Goal: Task Accomplishment & Management: Manage account settings

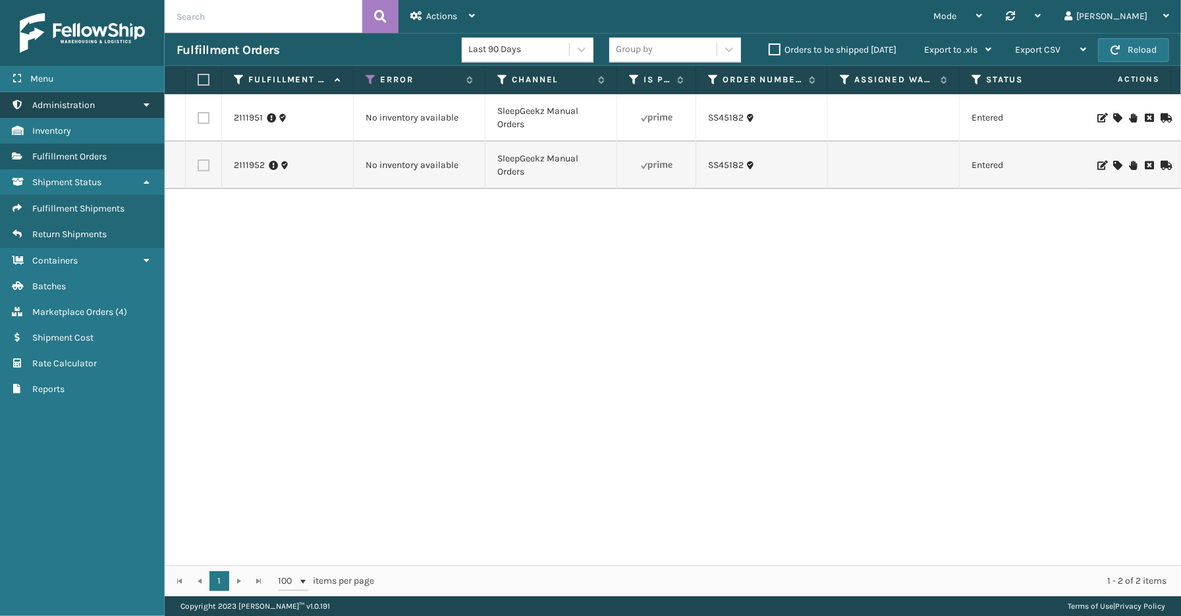
click at [136, 100] on link "Administration" at bounding box center [82, 105] width 164 height 26
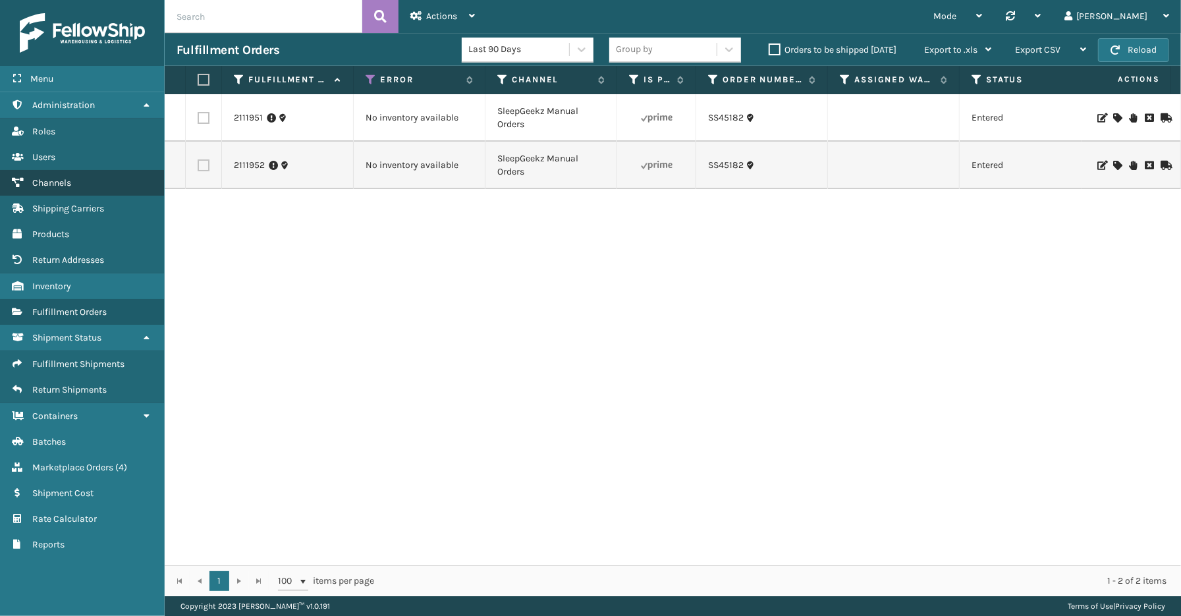
click at [51, 170] on link "Channels" at bounding box center [82, 183] width 164 height 26
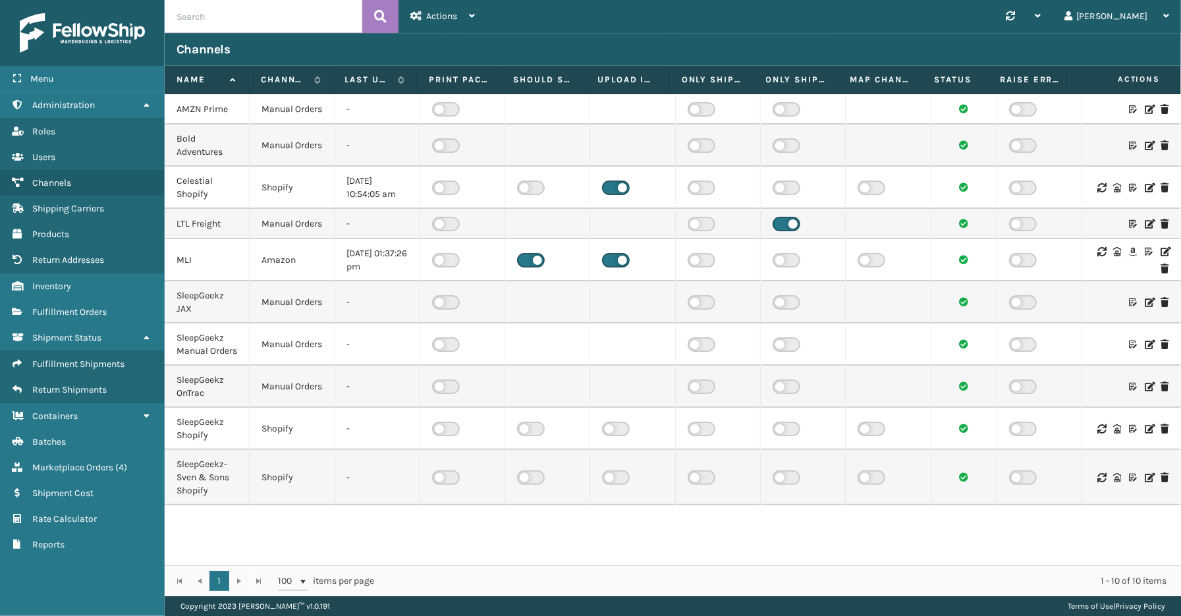
click at [1161, 256] on icon at bounding box center [1165, 251] width 8 height 9
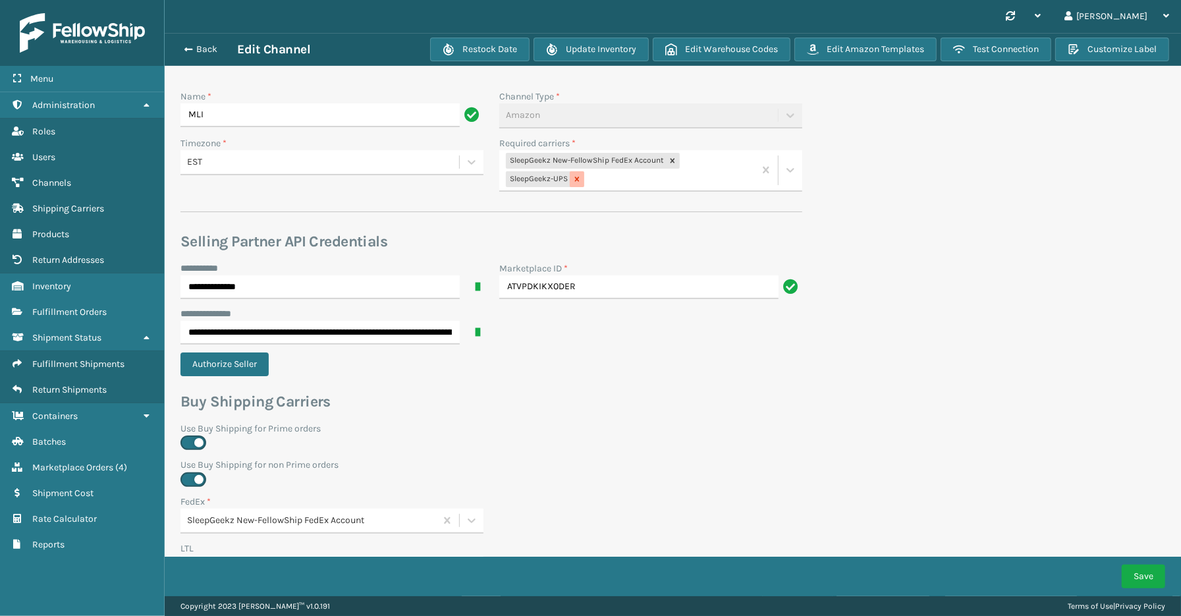
click at [578, 175] on icon at bounding box center [576, 179] width 9 height 9
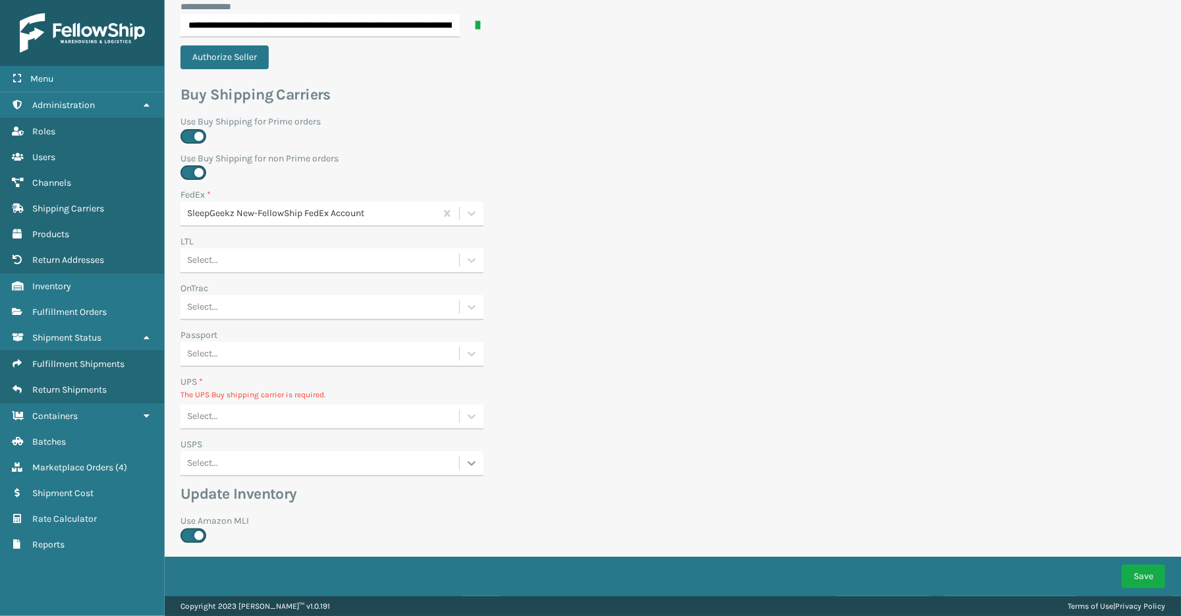
scroll to position [437, 0]
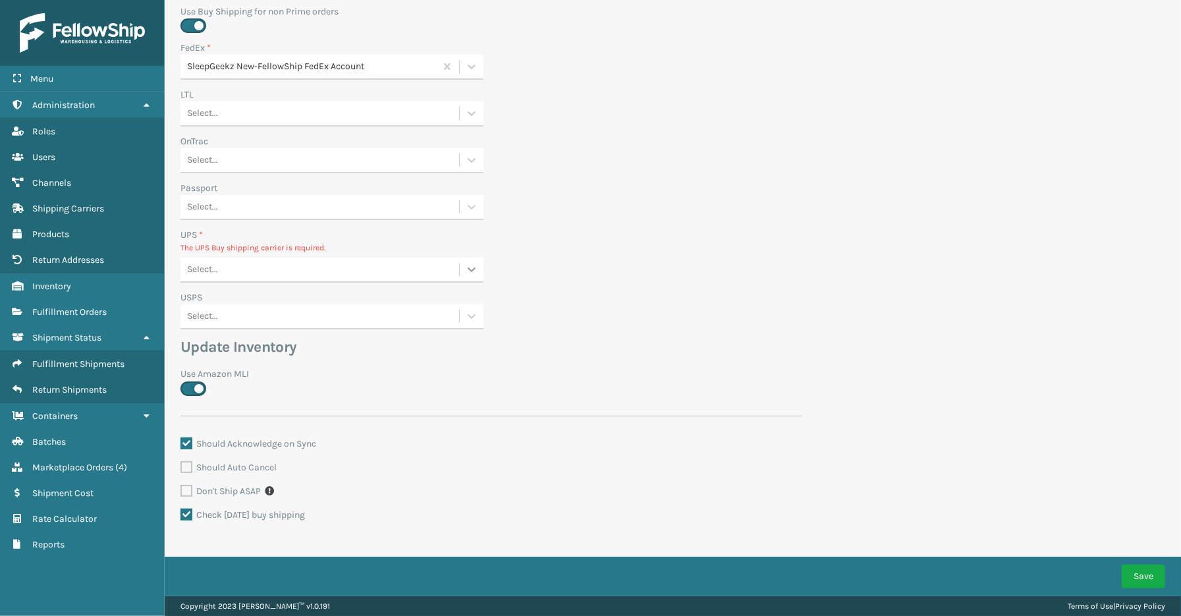
click at [468, 268] on icon at bounding box center [471, 269] width 13 height 13
click at [283, 292] on div "None" at bounding box center [331, 302] width 303 height 24
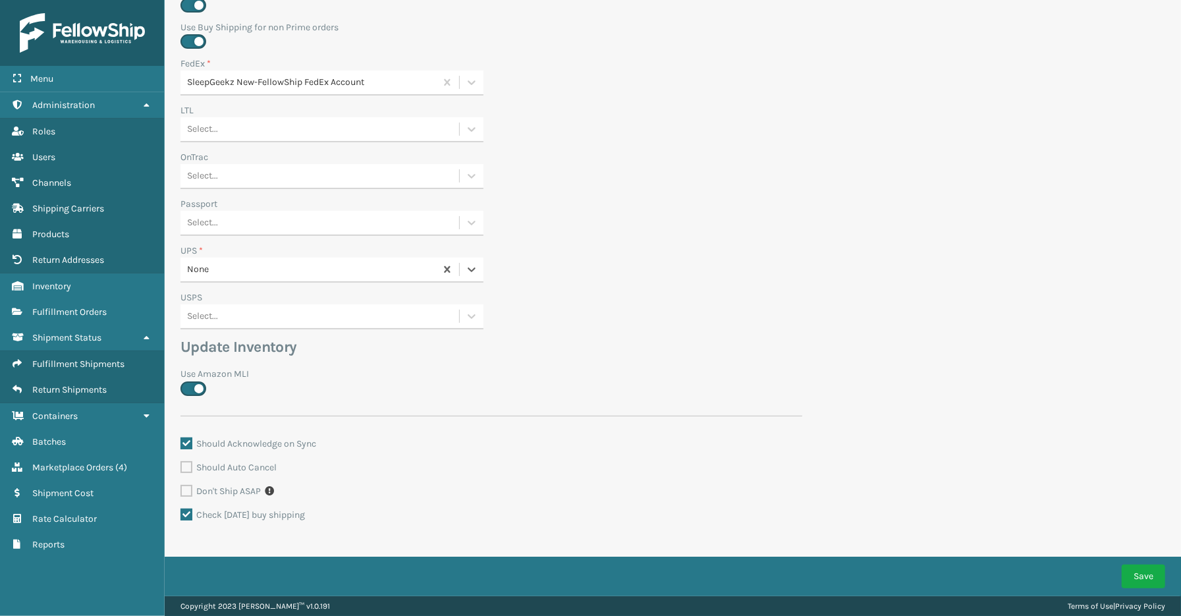
click at [783, 287] on div "UPS * option None, selected. 0 results available. Select is focused ,type to re…" at bounding box center [492, 267] width 638 height 47
click at [1132, 582] on button "Save" at bounding box center [1143, 576] width 43 height 24
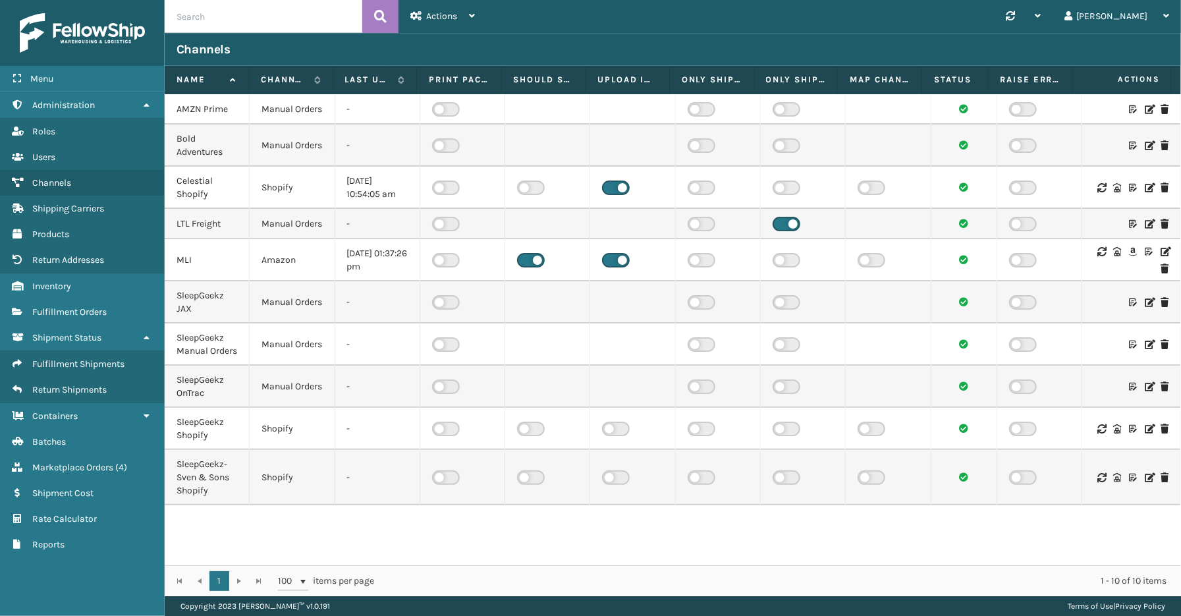
click at [1161, 256] on icon at bounding box center [1165, 251] width 8 height 9
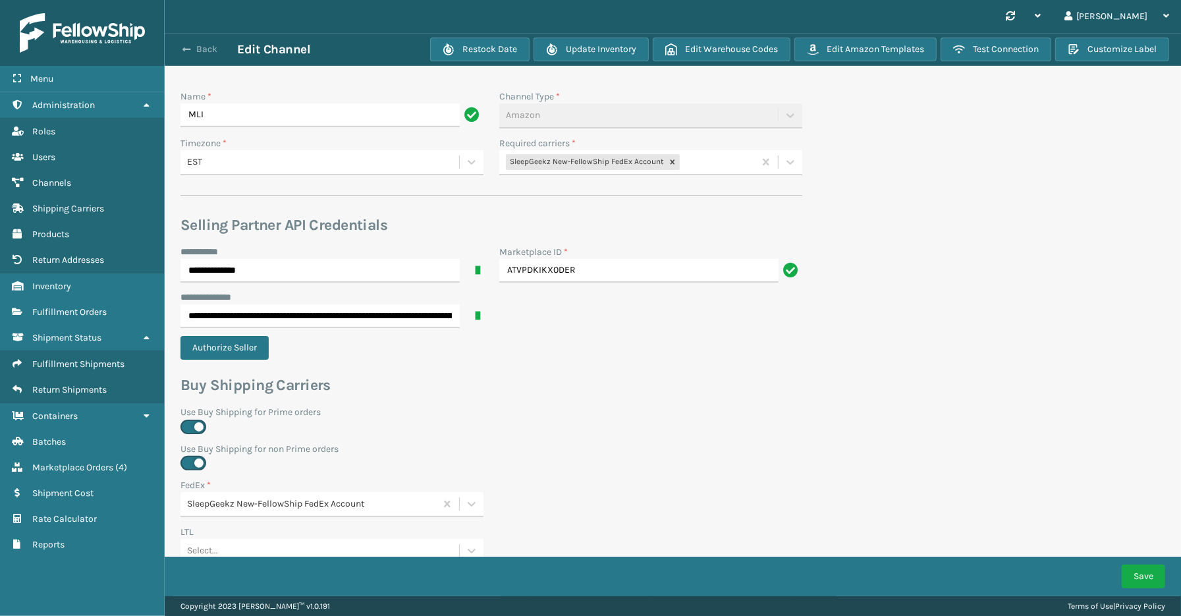
click at [202, 47] on button "Back" at bounding box center [207, 49] width 61 height 12
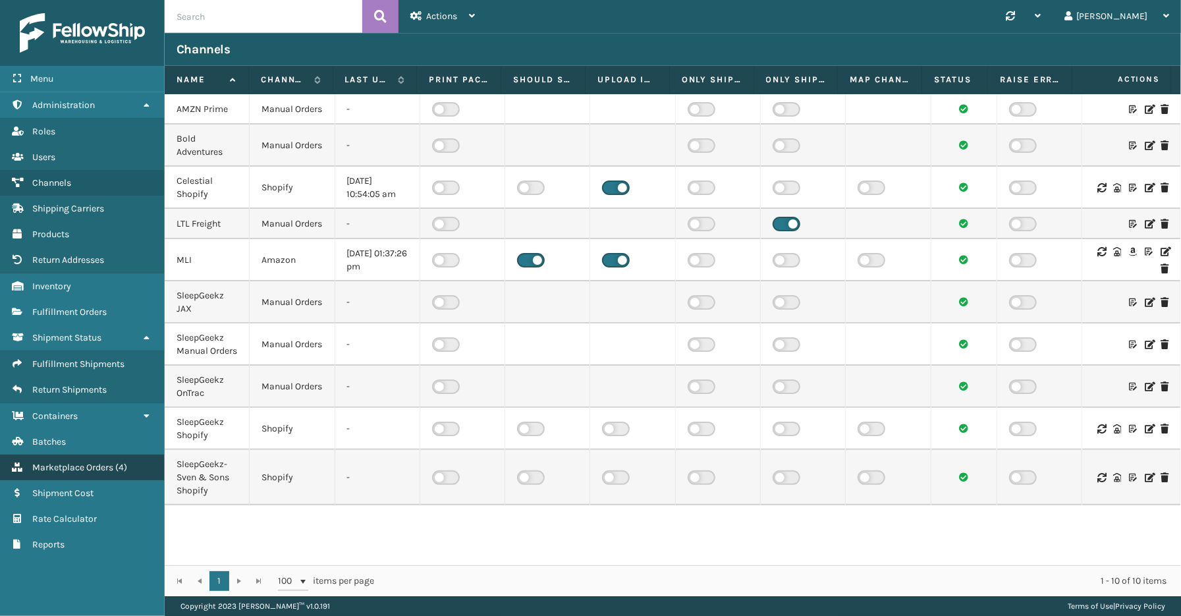
click at [61, 462] on span "Marketplace Orders" at bounding box center [72, 467] width 81 height 11
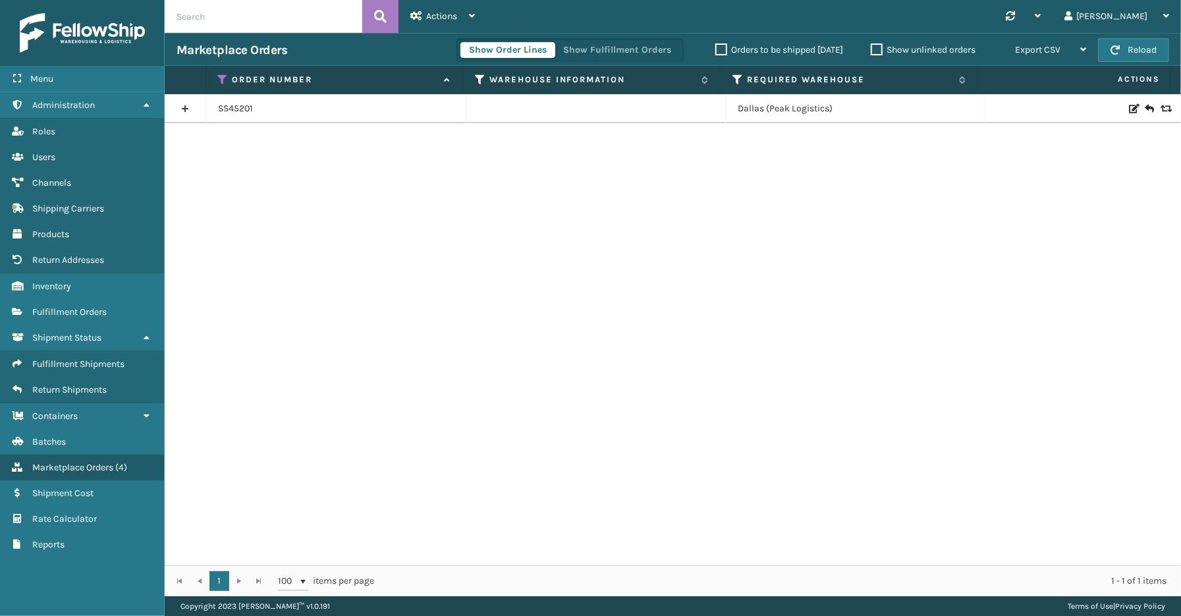
click at [46, 580] on div "Menu Shipment Cost Administration Shipment Cost Roles Shipment Cost Users Shipm…" at bounding box center [82, 308] width 165 height 616
